Goal: Book appointment/travel/reservation

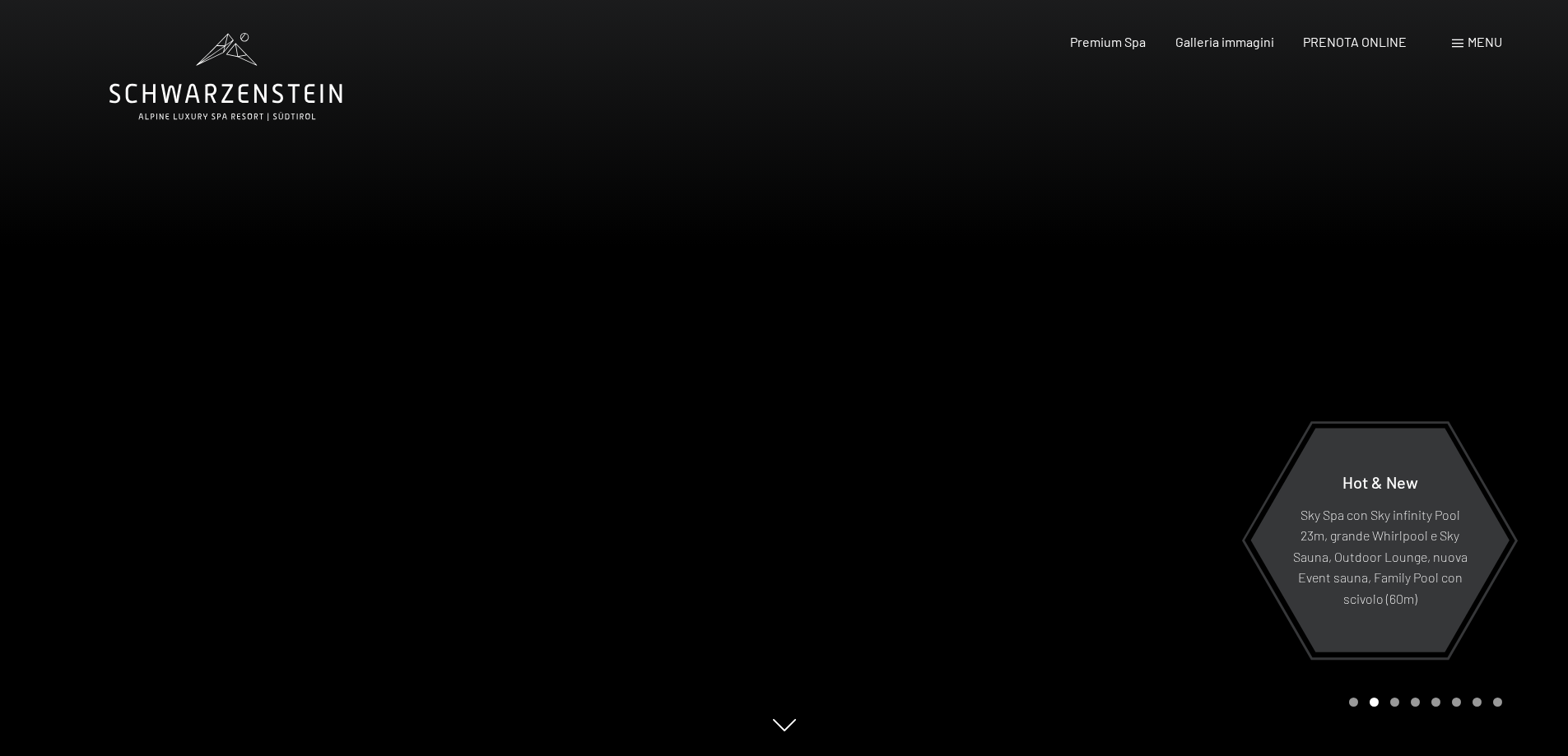
click at [1492, 34] on span "Menu" at bounding box center [1484, 41] width 34 height 16
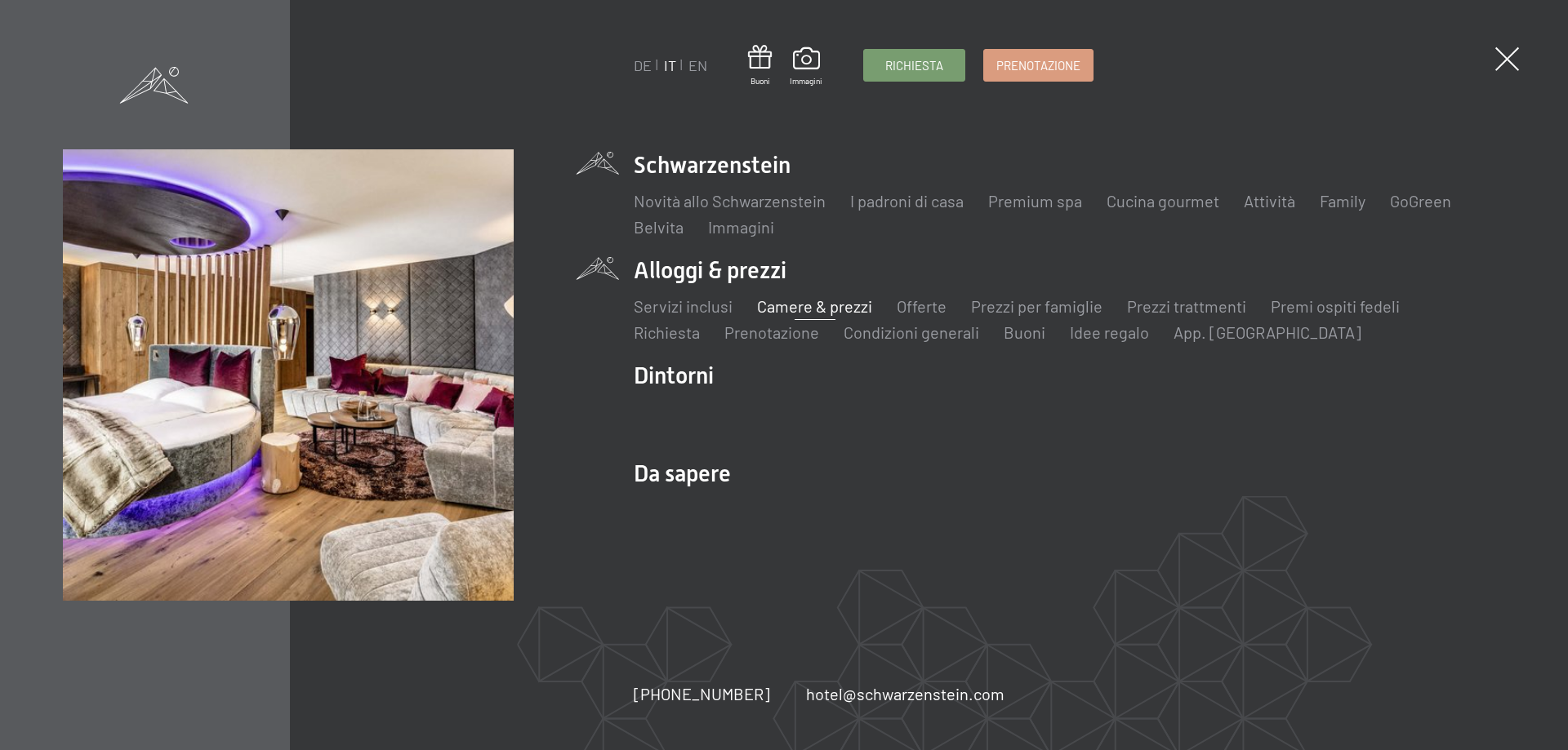
click at [803, 306] on link "Camere & prezzi" at bounding box center [815, 306] width 115 height 20
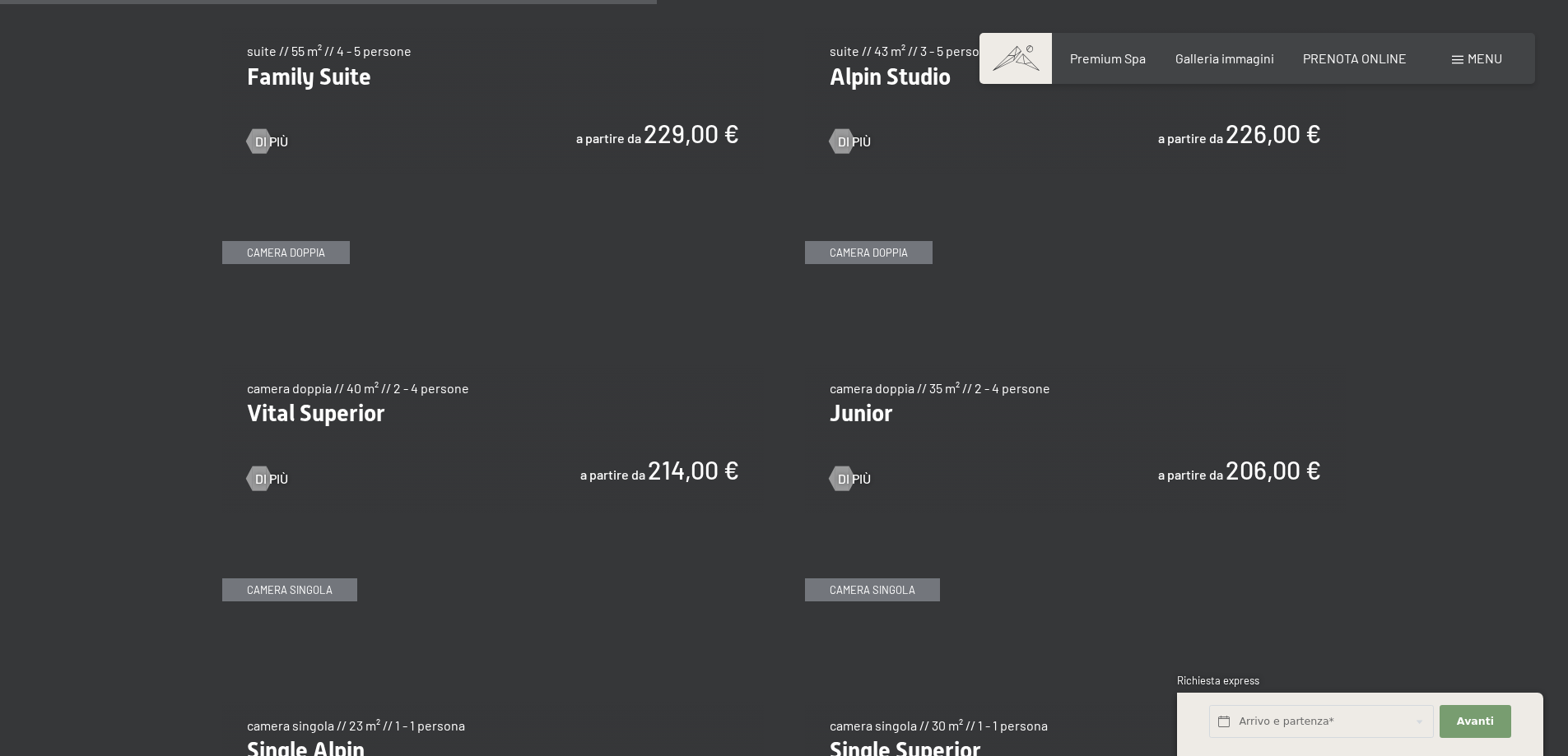
scroll to position [2222, 0]
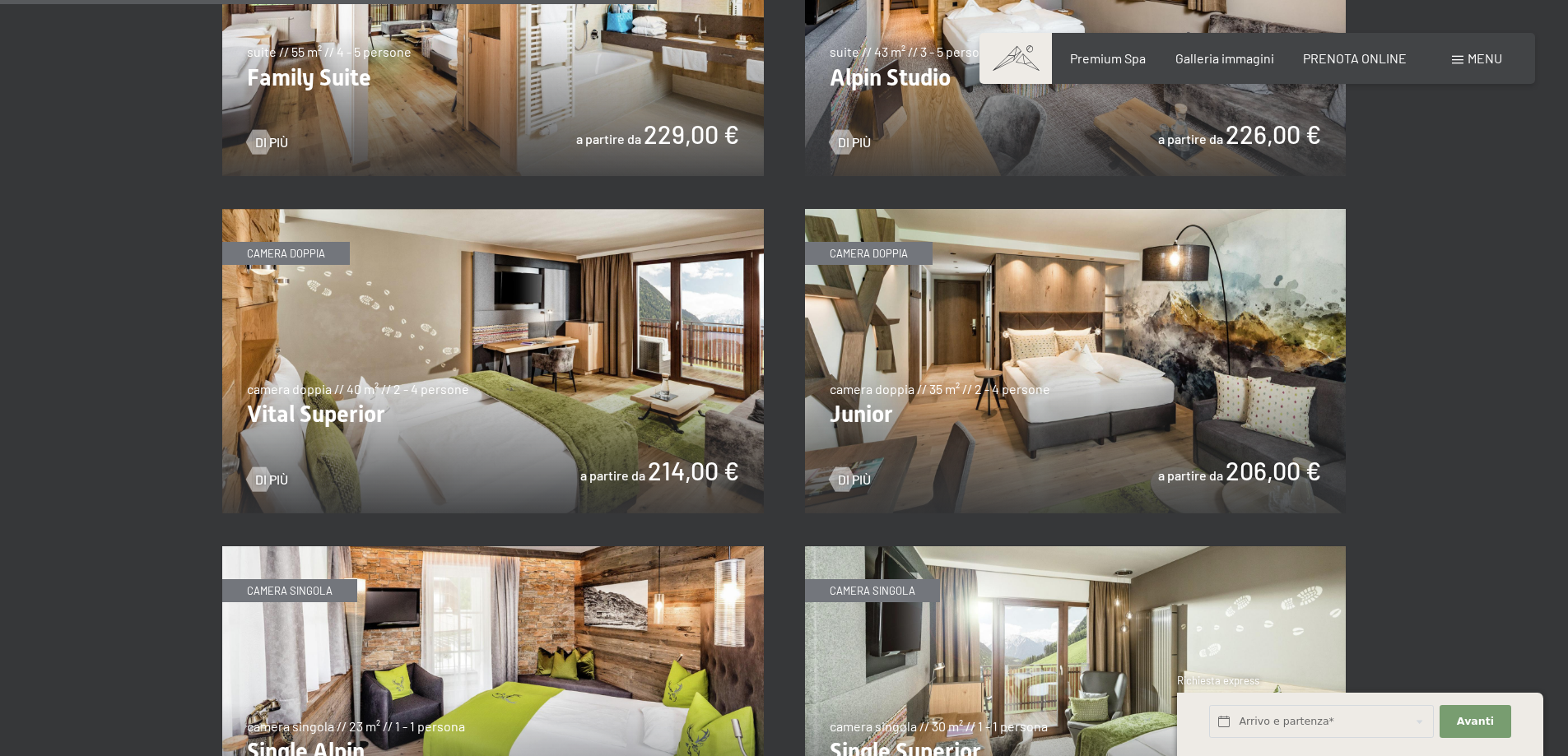
click at [409, 327] on img at bounding box center [493, 360] width 542 height 304
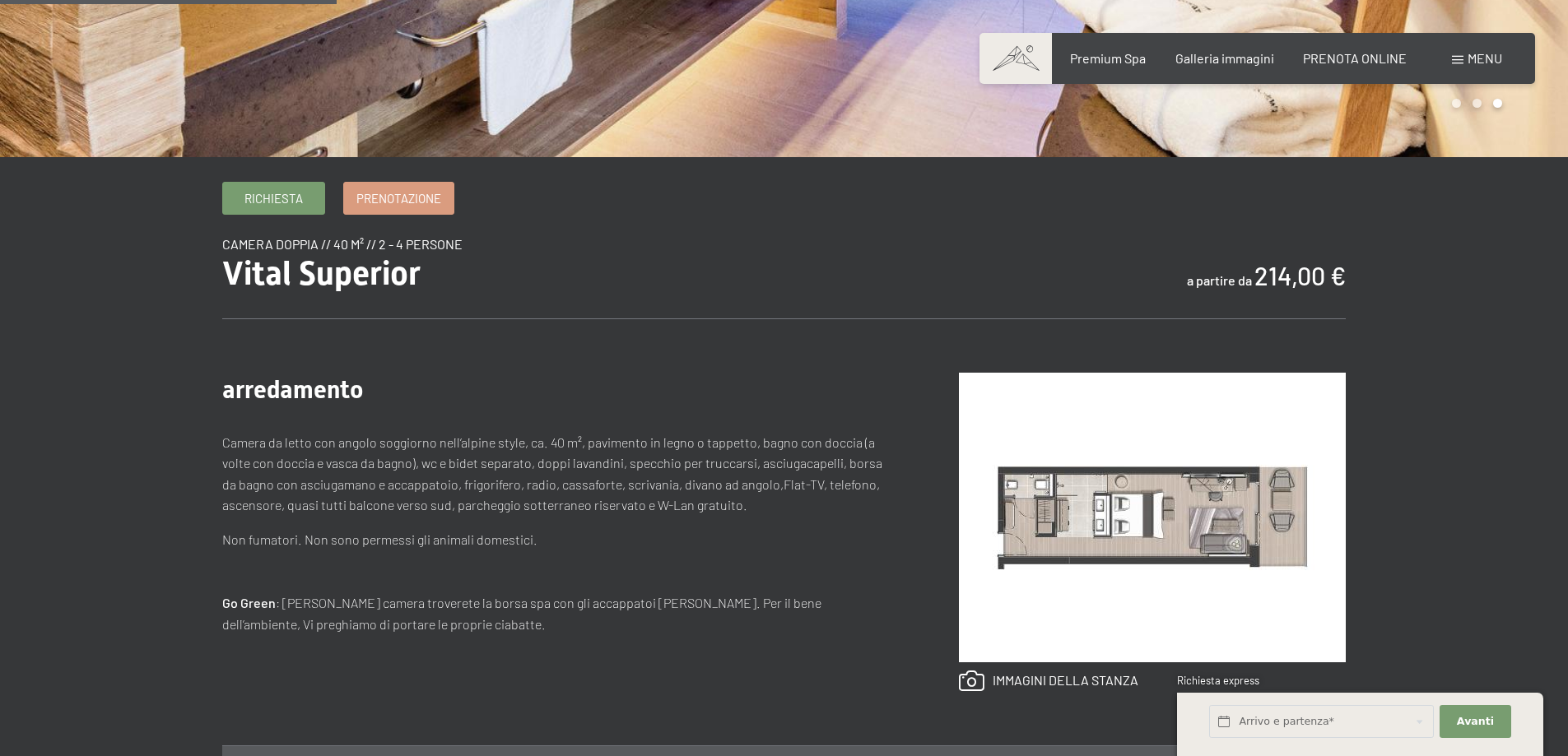
scroll to position [493, 0]
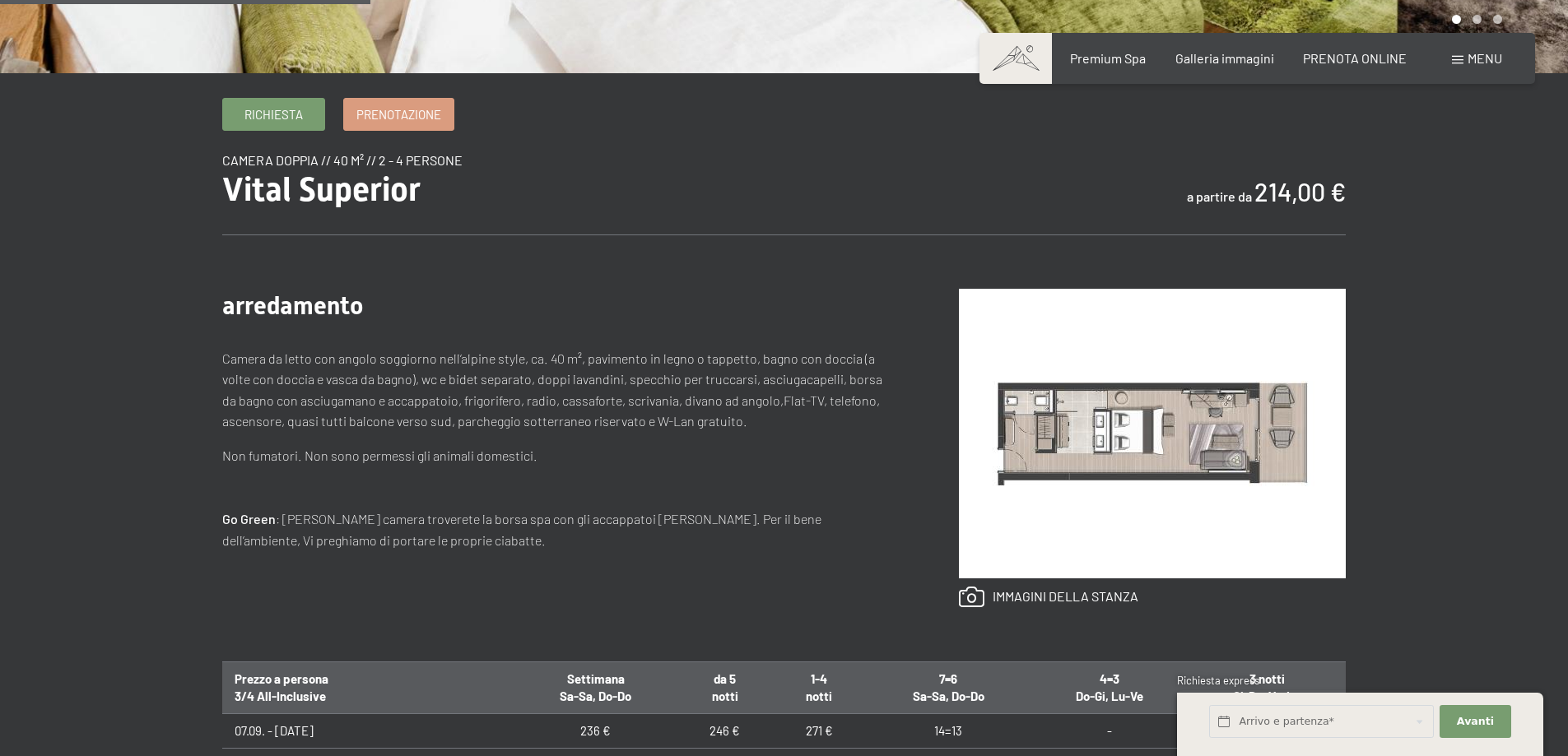
click at [1104, 432] on img at bounding box center [1152, 433] width 387 height 289
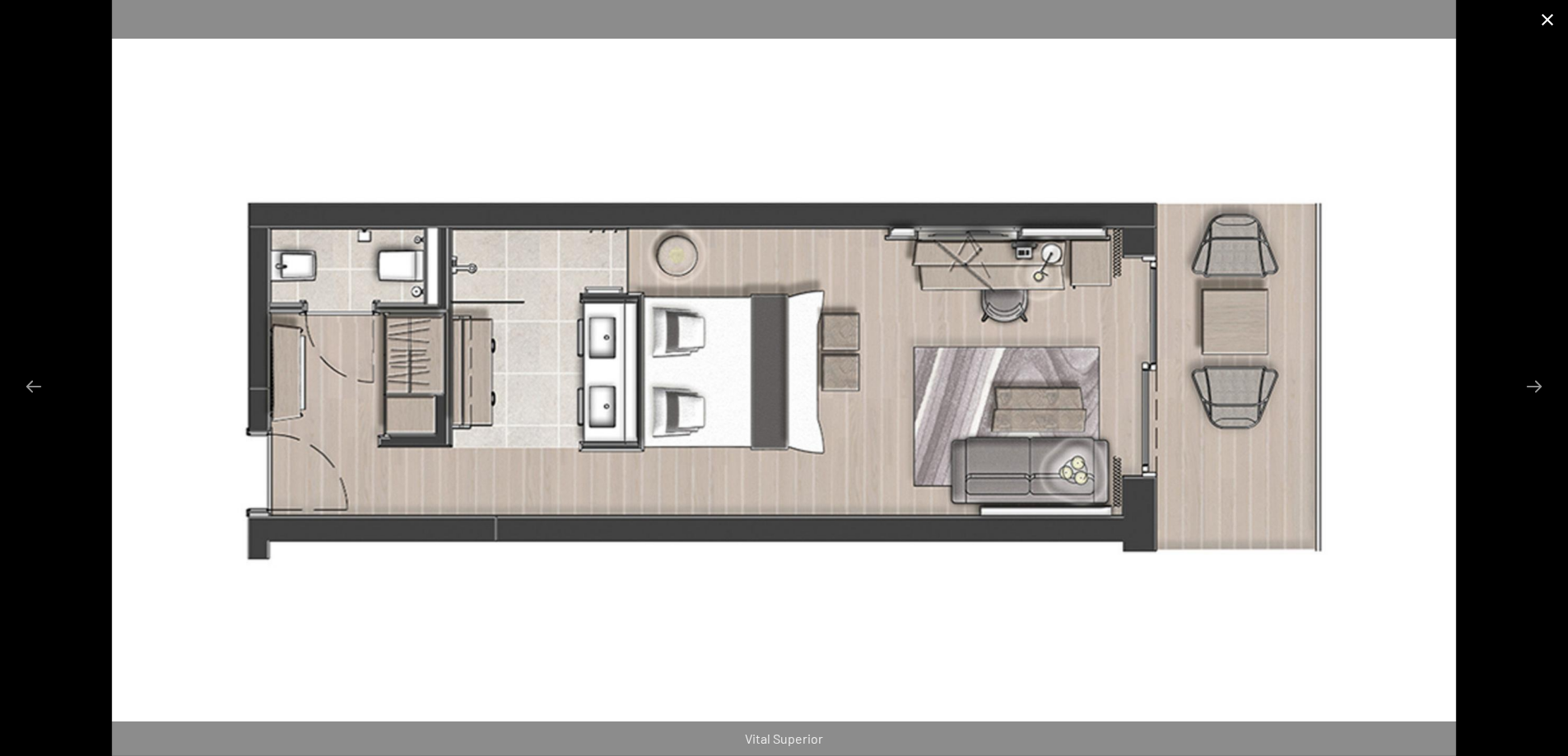
click at [1542, 16] on button "Close gallery" at bounding box center [1547, 19] width 41 height 38
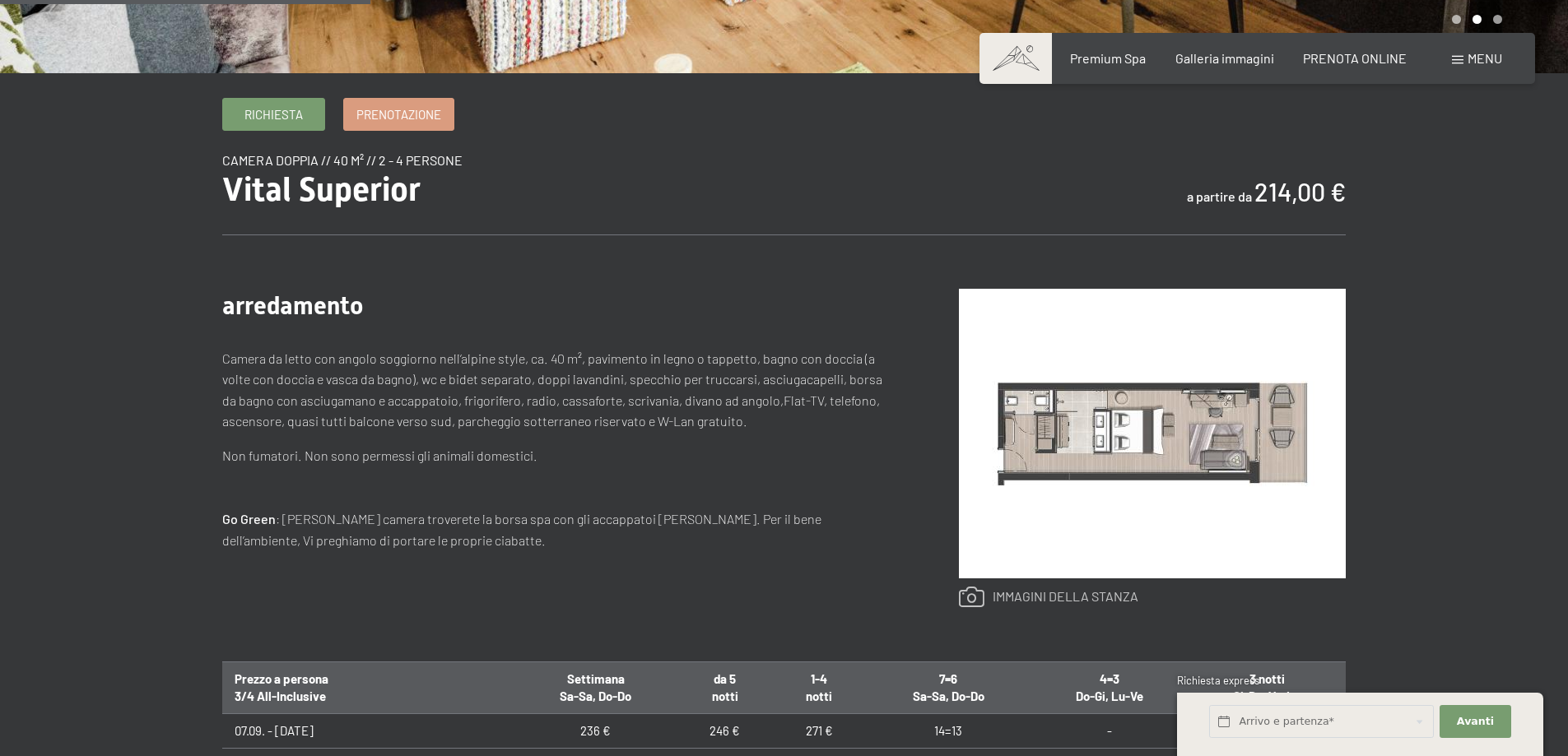
click at [1027, 595] on link at bounding box center [1049, 598] width 179 height 22
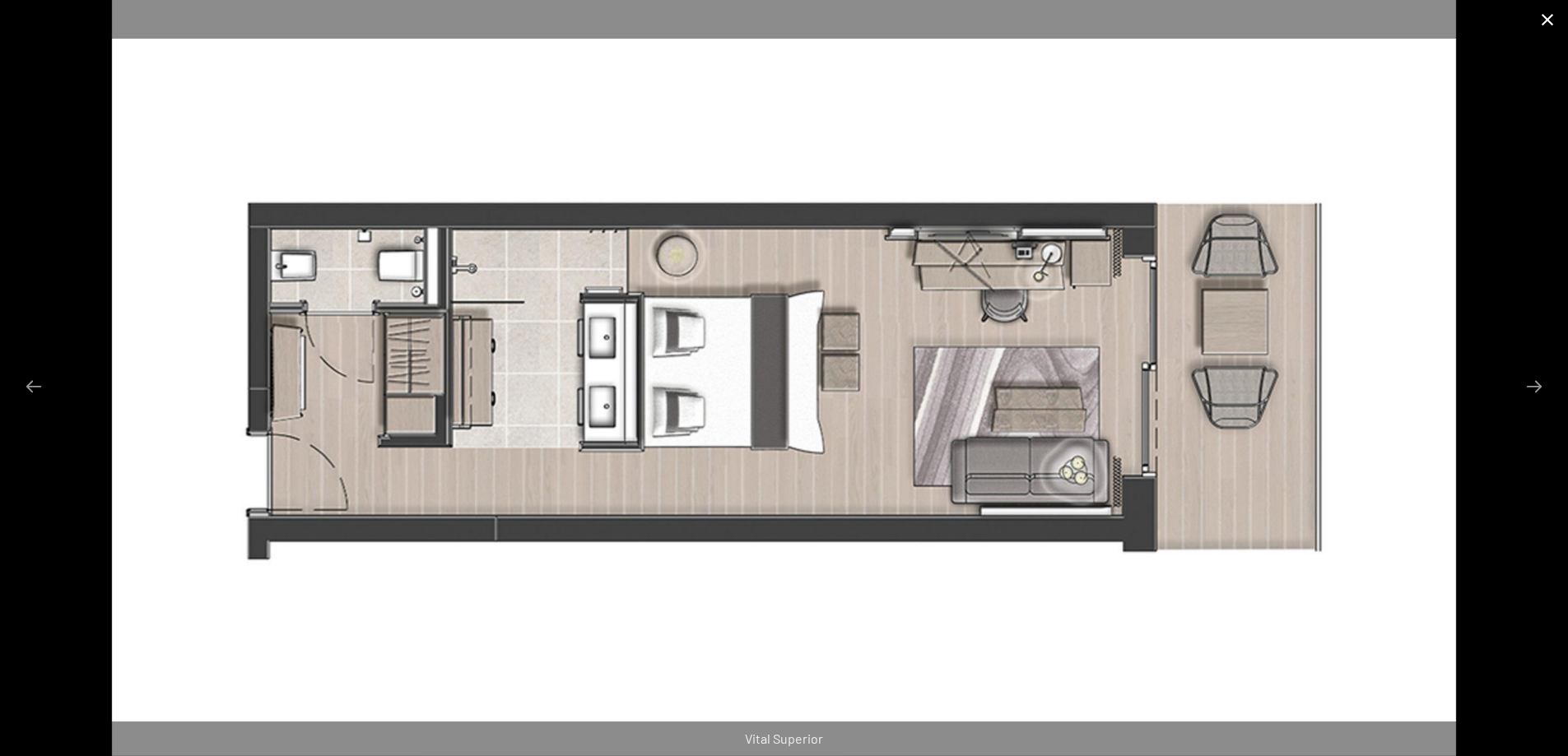
click at [1554, 23] on button "Close gallery" at bounding box center [1547, 19] width 41 height 38
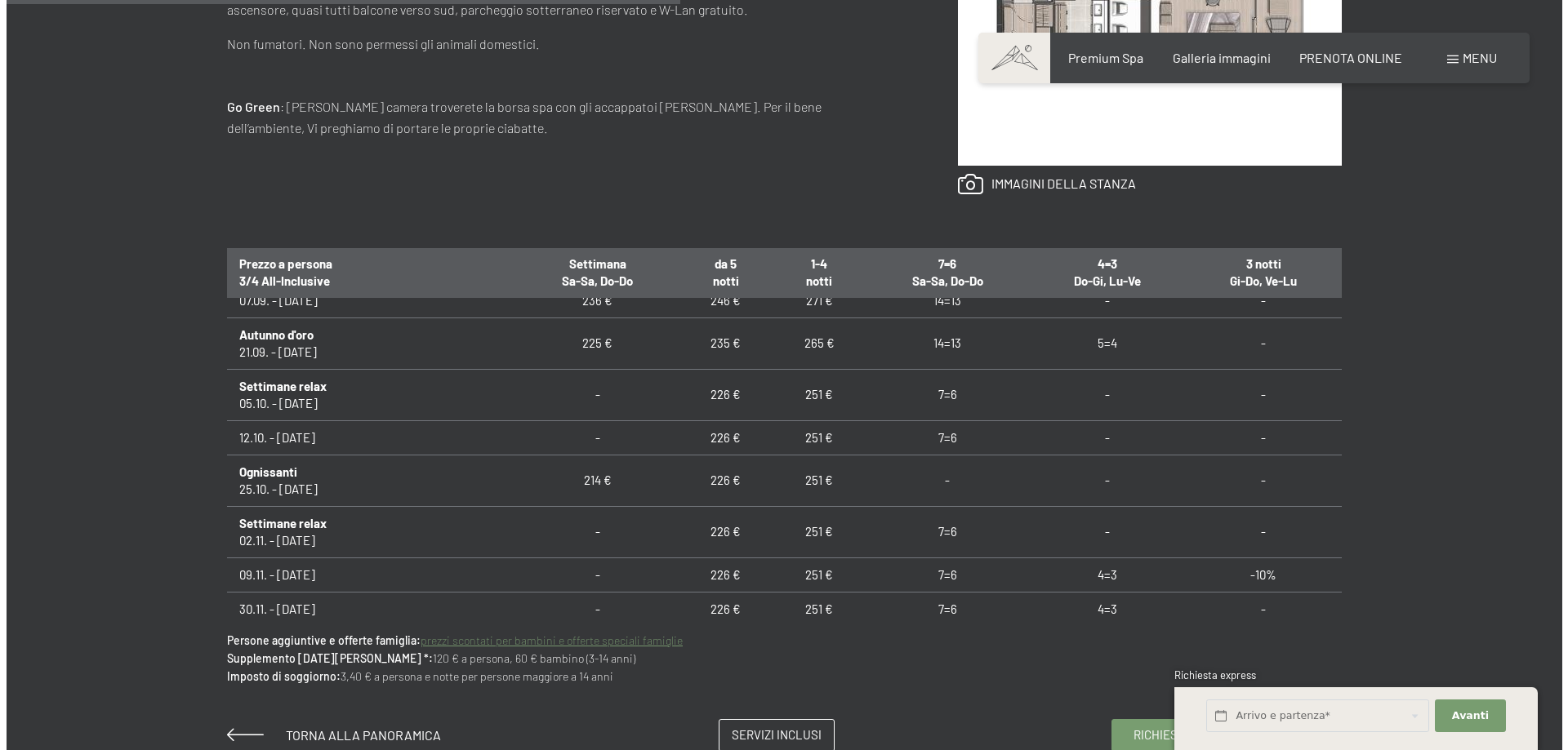
scroll to position [0, 0]
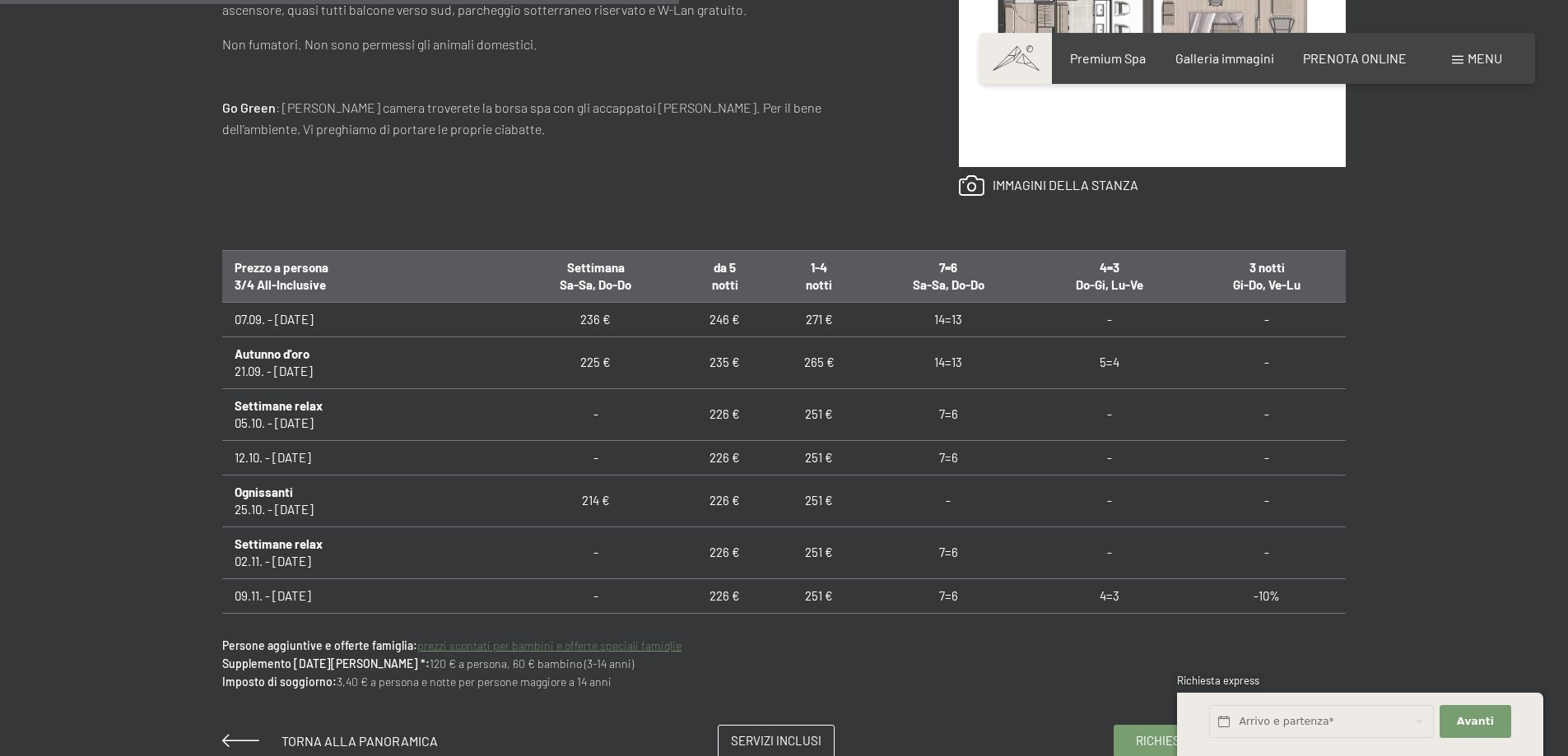
click at [1482, 58] on span "Menu" at bounding box center [1484, 58] width 34 height 16
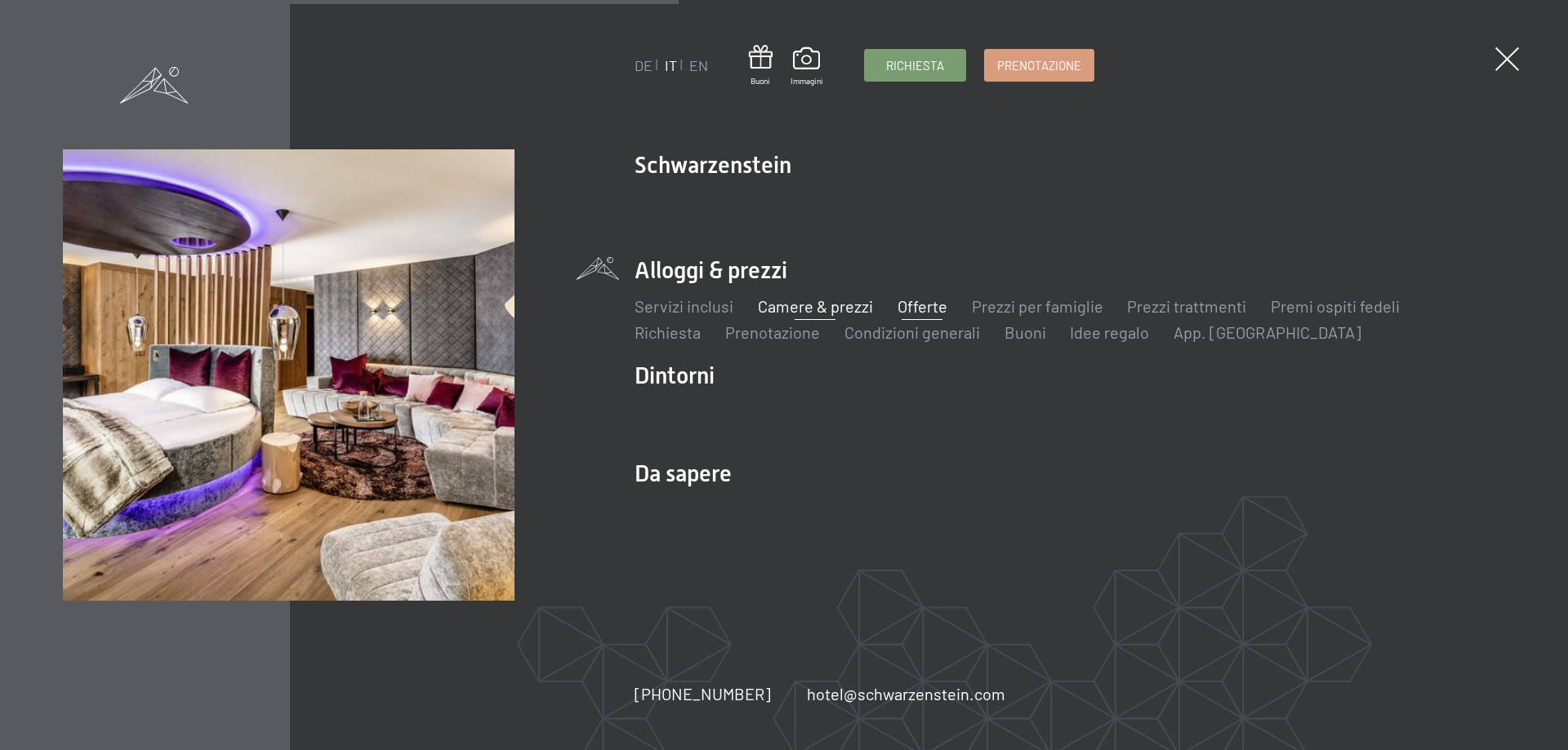
click at [928, 301] on link "Offerte" at bounding box center [921, 306] width 50 height 20
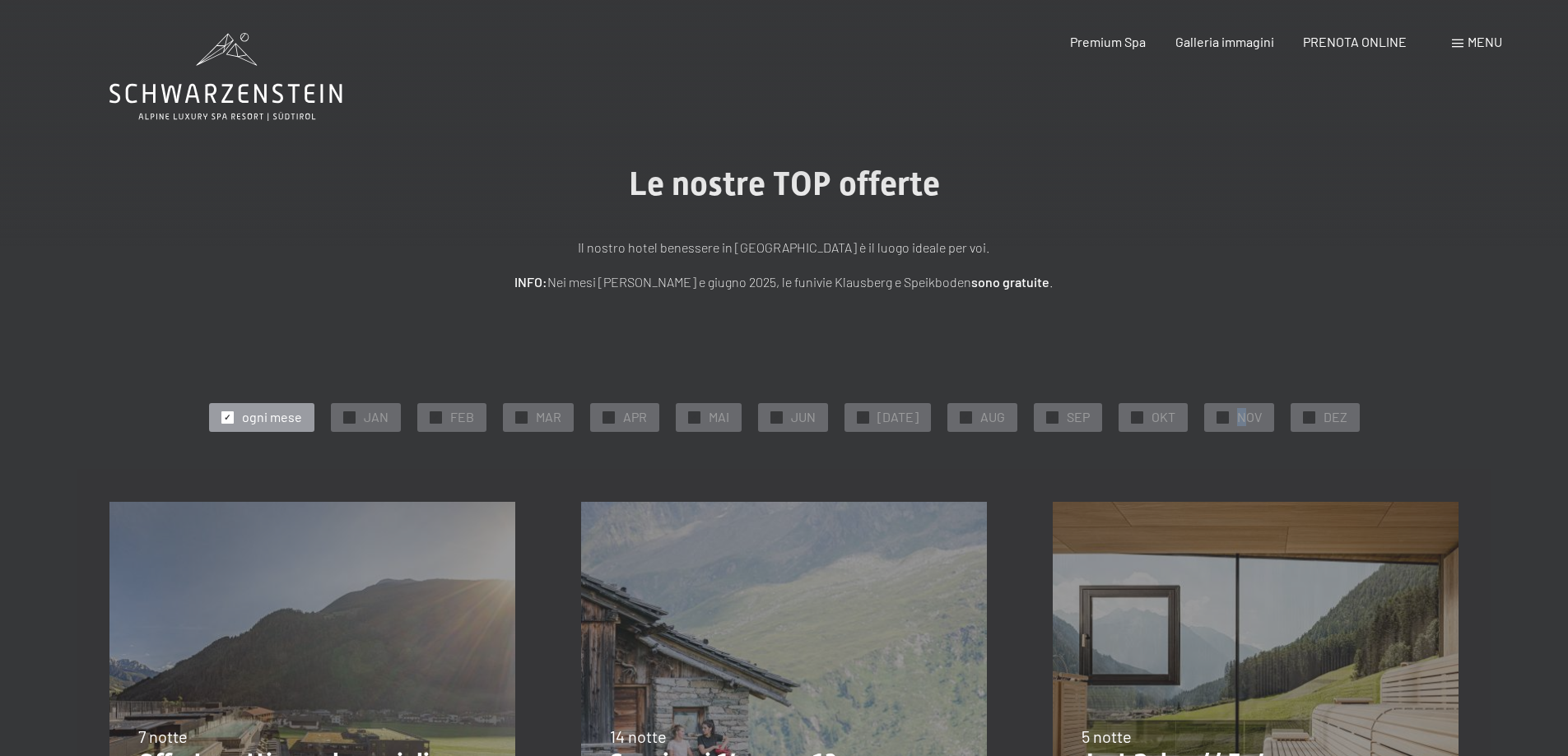
click at [1237, 413] on span "NOV" at bounding box center [1249, 417] width 25 height 18
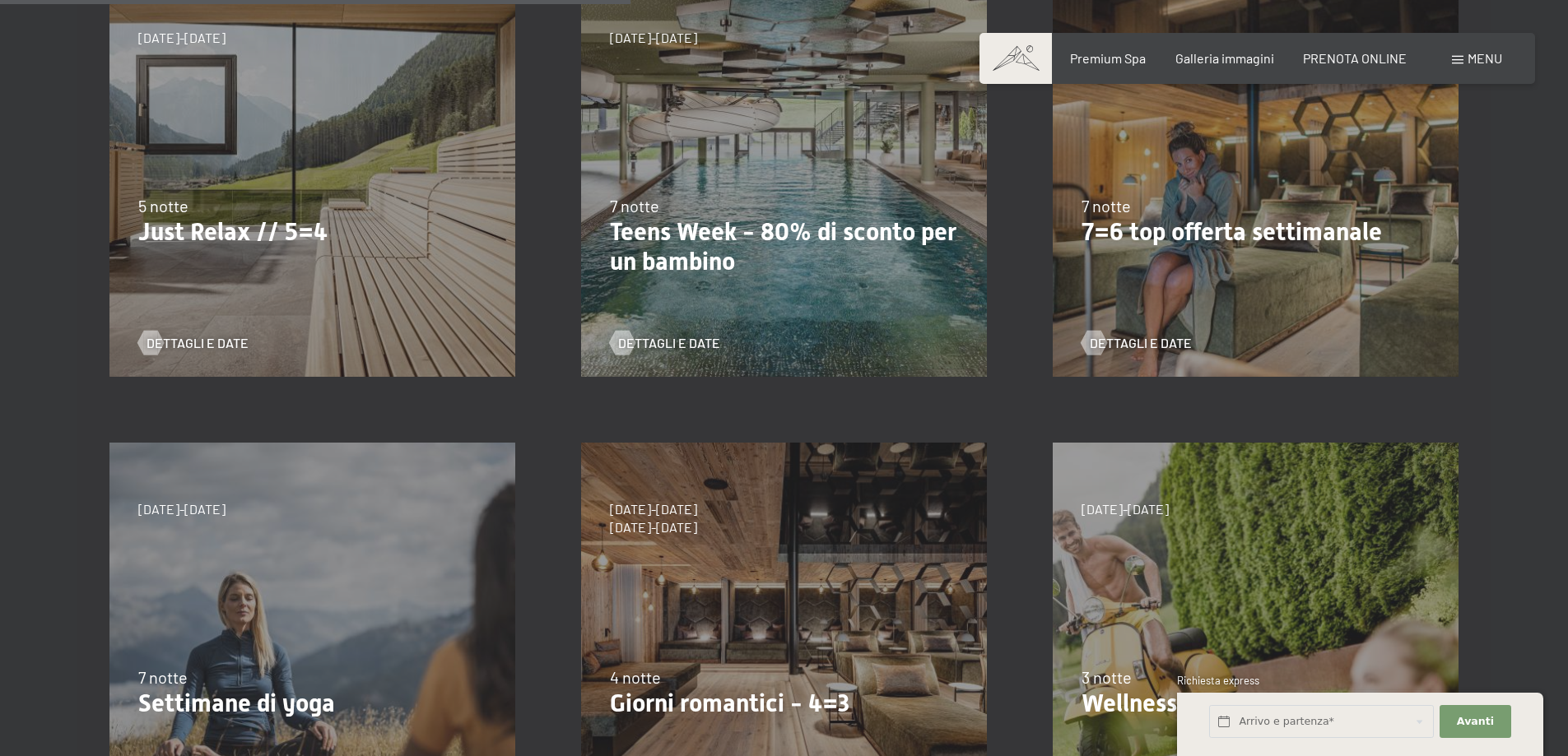
scroll to position [740, 0]
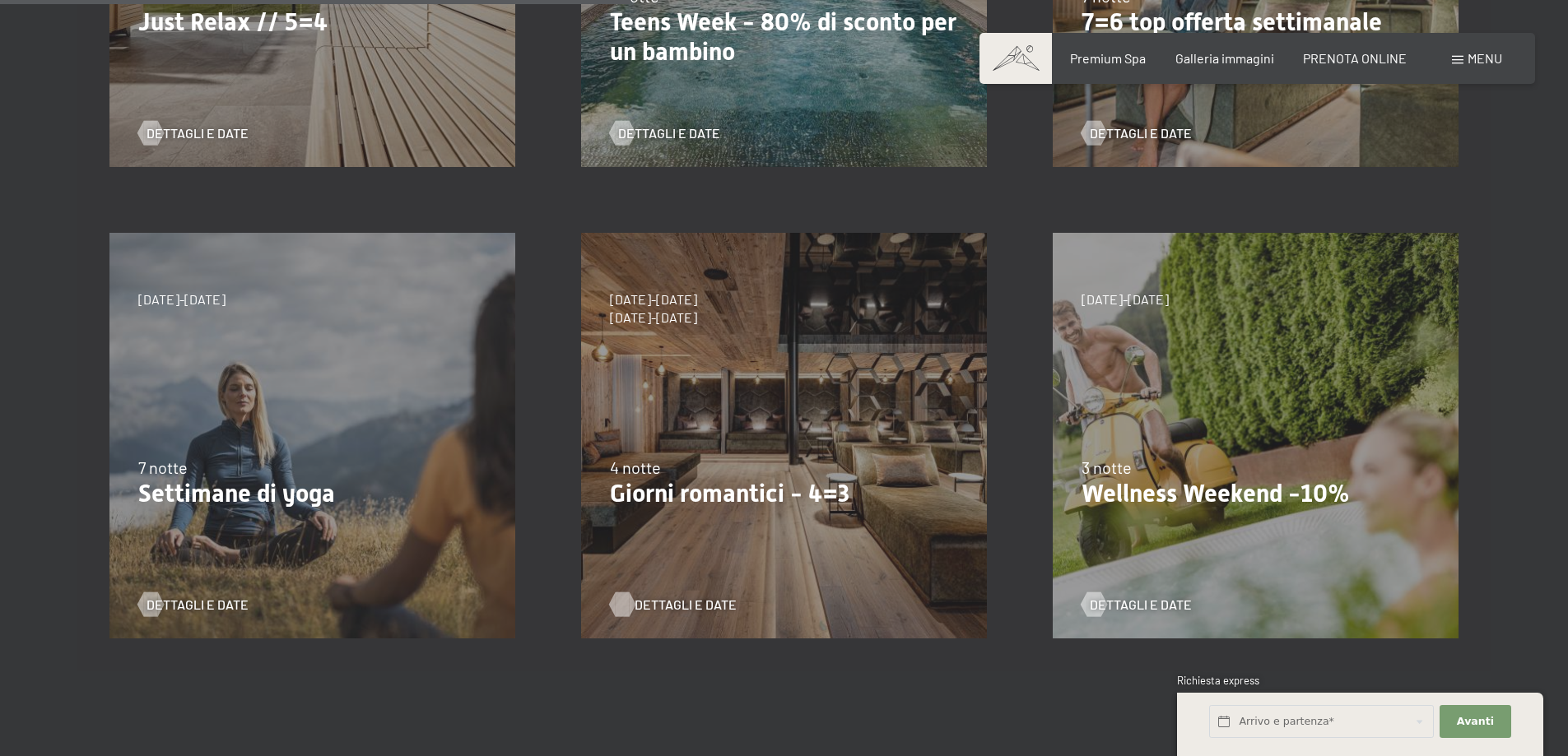
click at [672, 599] on span "Dettagli e Date" at bounding box center [686, 604] width 102 height 18
